Goal: Task Accomplishment & Management: Complete application form

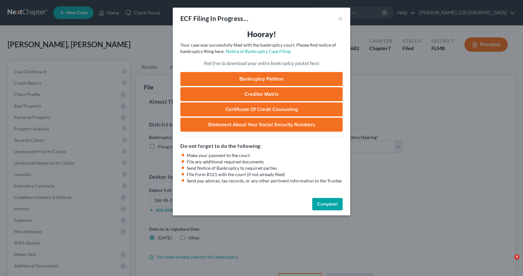
select select "3"
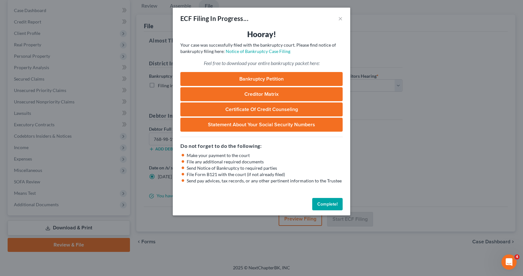
click at [325, 202] on button "Complete!" at bounding box center [327, 204] width 30 height 13
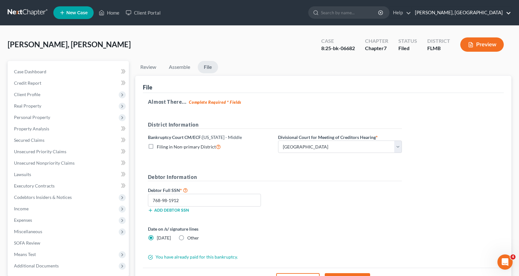
click at [507, 13] on link "Ivonne L. Fernandez, PA" at bounding box center [460, 12] width 99 height 11
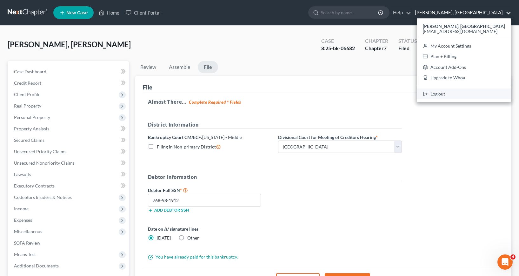
click at [445, 94] on link "Log out" at bounding box center [464, 94] width 94 height 11
